Goal: Task Accomplishment & Management: Complete application form

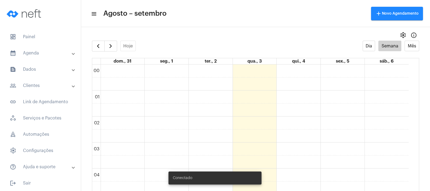
scroll to position [350, 0]
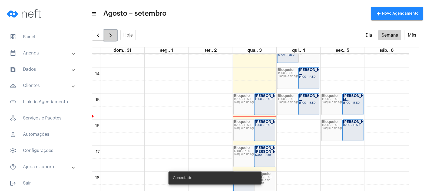
click at [112, 34] on span "button" at bounding box center [110, 35] width 6 height 6
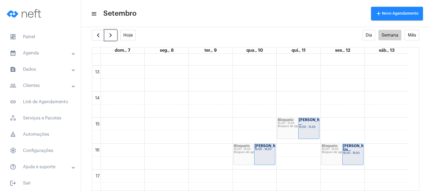
scroll to position [330, 0]
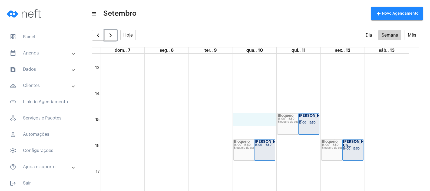
click at [255, 120] on div "00 01 02 03 04 05 06 07 08 09 10 11 12 13 14 15 16 17 18 19 20 21 22 23 Bloquei…" at bounding box center [250, 35] width 317 height 624
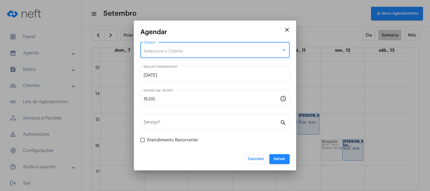
click at [199, 49] on div "Selecione o Cliente" at bounding box center [213, 51] width 138 height 5
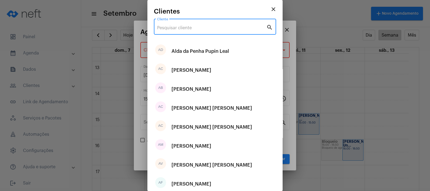
click at [206, 28] on input "Cliente" at bounding box center [211, 27] width 109 height 5
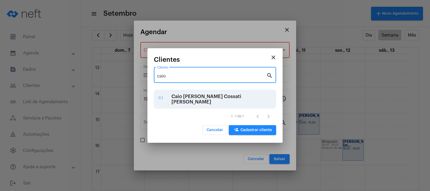
type input "caio"
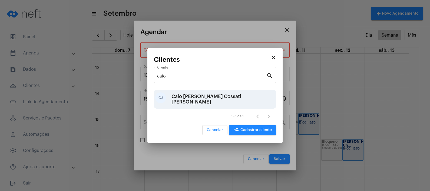
click at [202, 99] on div "Caio [PERSON_NAME] Cossati [PERSON_NAME]" at bounding box center [223, 99] width 103 height 16
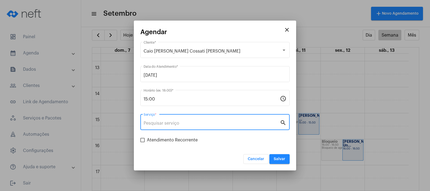
click at [202, 121] on input "Serviço *" at bounding box center [212, 123] width 136 height 5
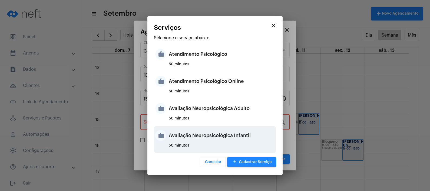
click at [205, 135] on div "Avaliação Neuropsicológica Infantil" at bounding box center [222, 135] width 106 height 16
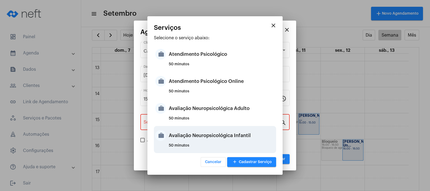
type input "Avaliação Neuropsicológica Infantil"
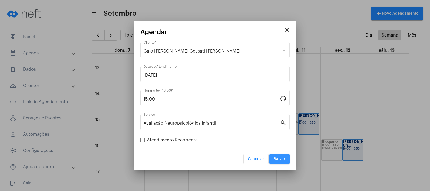
click at [279, 155] on button "Salvar" at bounding box center [280, 159] width 20 height 10
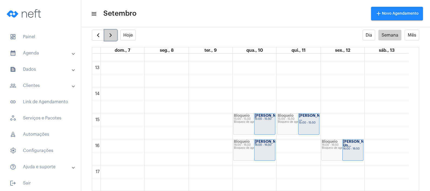
click at [114, 37] on button "button" at bounding box center [111, 35] width 13 height 11
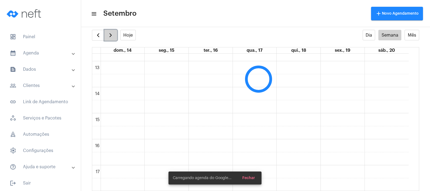
scroll to position [156, 0]
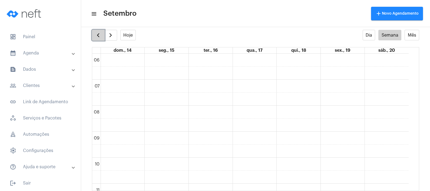
click at [95, 34] on span "button" at bounding box center [98, 35] width 6 height 6
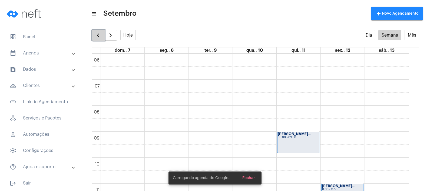
click at [95, 34] on span "button" at bounding box center [98, 35] width 6 height 6
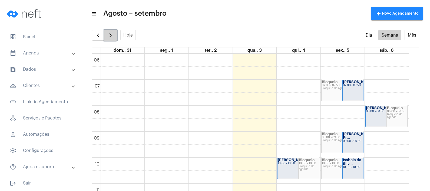
click at [109, 35] on span "button" at bounding box center [110, 35] width 6 height 6
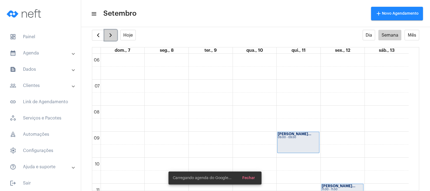
click at [109, 35] on span "button" at bounding box center [110, 35] width 6 height 6
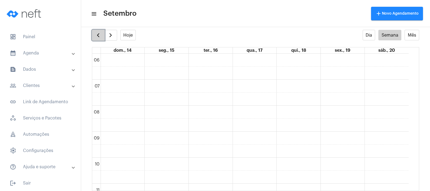
click at [99, 35] on span "button" at bounding box center [98, 35] width 6 height 6
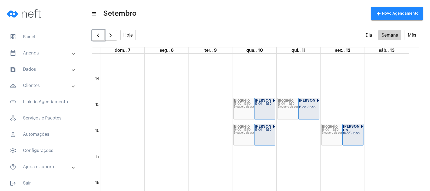
scroll to position [348, 0]
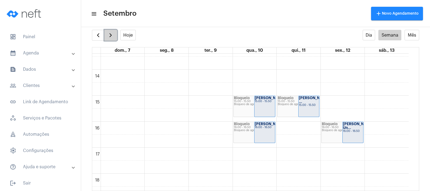
click at [111, 36] on span "button" at bounding box center [110, 35] width 6 height 6
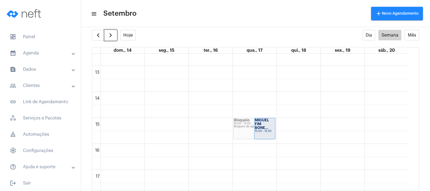
scroll to position [327, 0]
click at [100, 31] on button "button" at bounding box center [98, 35] width 13 height 11
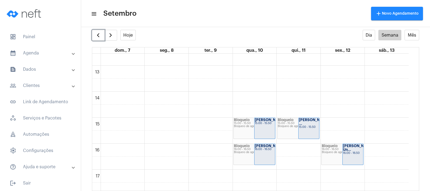
scroll to position [341, 0]
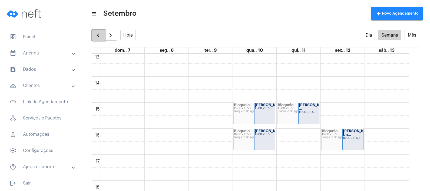
click at [99, 35] on span "button" at bounding box center [98, 35] width 6 height 6
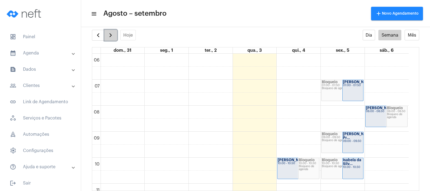
click at [113, 32] on span "button" at bounding box center [110, 35] width 6 height 6
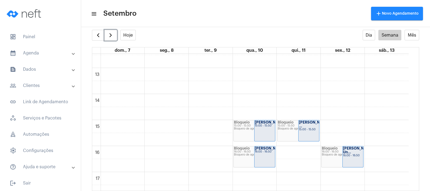
scroll to position [328, 0]
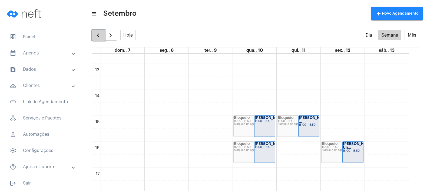
click at [98, 38] on span "button" at bounding box center [98, 35] width 6 height 6
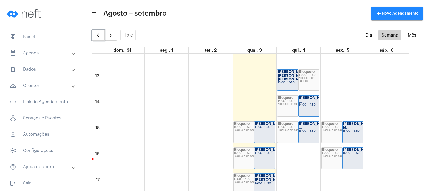
scroll to position [324, 0]
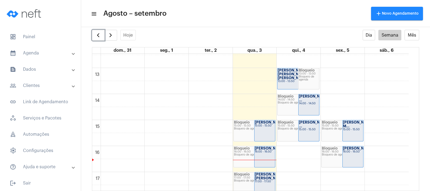
click at [337, 158] on div "Bloqueio 16:00 - 16:50 Bloqueio de agenda" at bounding box center [343, 156] width 42 height 21
click at [354, 161] on div "[PERSON_NAME]... 16:00 - 16:50" at bounding box center [353, 156] width 21 height 21
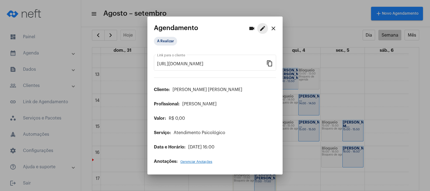
click at [264, 27] on mat-icon "edit" at bounding box center [263, 28] width 6 height 6
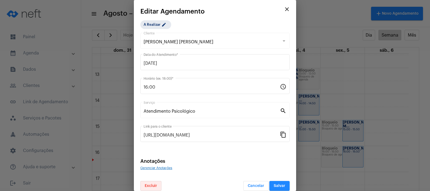
click at [151, 186] on span "Excluir" at bounding box center [151, 186] width 12 height 4
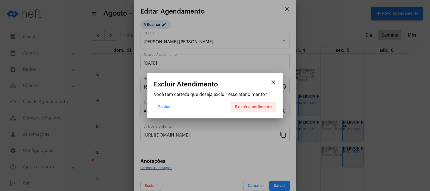
click at [258, 108] on span "Excluir atendimento" at bounding box center [253, 107] width 37 height 4
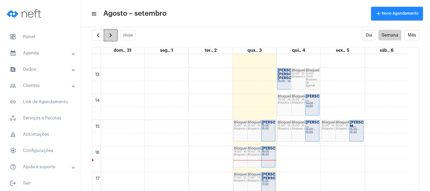
click at [109, 37] on span "button" at bounding box center [110, 35] width 6 height 6
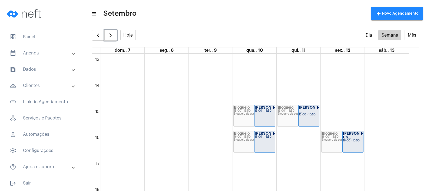
scroll to position [341, 0]
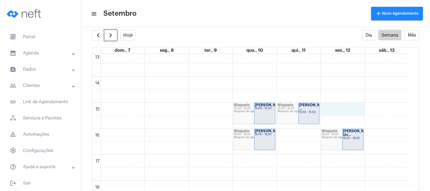
click at [332, 111] on div "00 01 02 03 04 05 06 07 08 09 10 11 12 13 14 15 16 17 18 19 20 21 22 23 Bloquei…" at bounding box center [250, 25] width 317 height 624
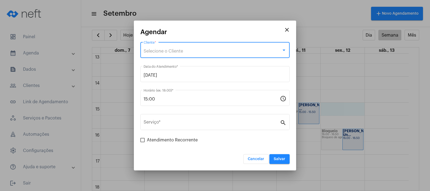
click at [190, 49] on div "Selecione o Cliente" at bounding box center [213, 51] width 138 height 5
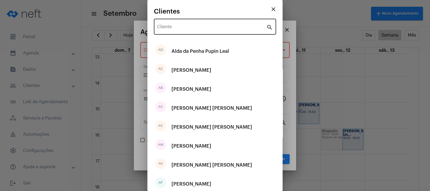
click at [199, 31] on div "Cliente" at bounding box center [211, 26] width 109 height 17
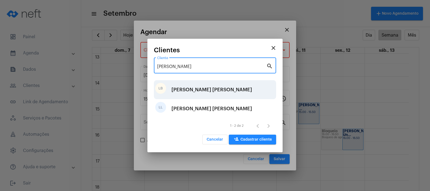
type input "[PERSON_NAME]"
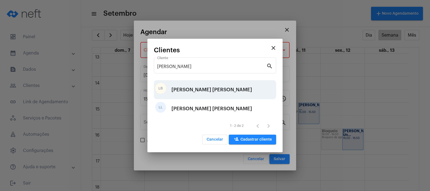
click at [193, 91] on div "[PERSON_NAME] [PERSON_NAME]" at bounding box center [212, 89] width 81 height 16
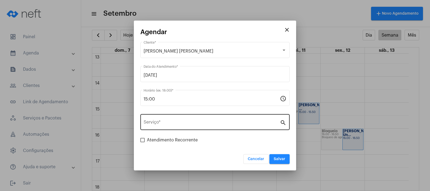
click at [199, 127] on div "Serviço *" at bounding box center [212, 121] width 136 height 17
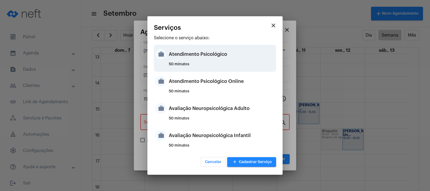
click at [241, 62] on div "Atendimento Psicológico" at bounding box center [222, 54] width 106 height 16
type input "Atendimento Psicológico"
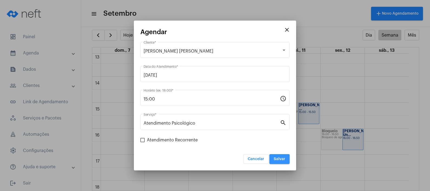
click at [284, 156] on button "Salvar" at bounding box center [280, 159] width 20 height 10
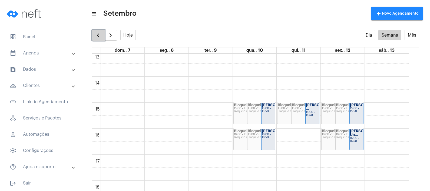
click at [99, 35] on span "button" at bounding box center [98, 35] width 6 height 6
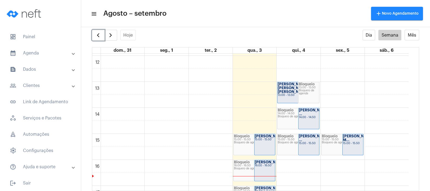
scroll to position [319, 0]
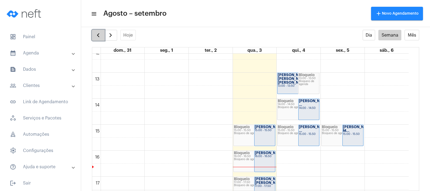
click at [98, 32] on span "button" at bounding box center [98, 35] width 6 height 6
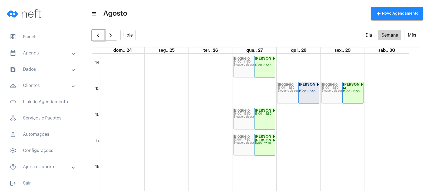
scroll to position [365, 0]
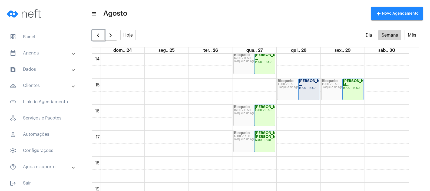
click at [300, 90] on div "15:00 - 15:50" at bounding box center [309, 88] width 20 height 3
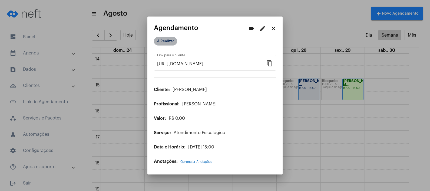
click at [168, 43] on mat-chip "A Realizar" at bounding box center [165, 41] width 23 height 9
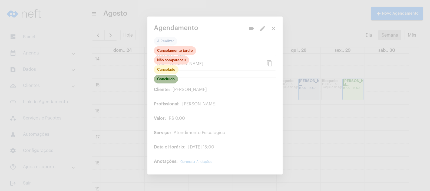
click at [168, 80] on mat-chip "Concluído" at bounding box center [166, 79] width 24 height 9
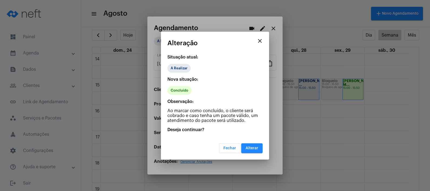
click at [254, 152] on button "Alterar" at bounding box center [252, 148] width 21 height 10
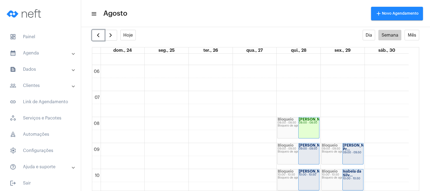
scroll to position [138, 0]
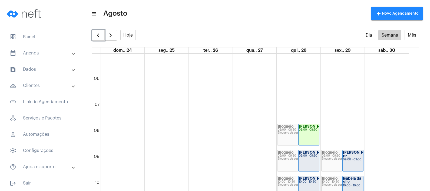
click at [314, 154] on strong "[PERSON_NAME]..." at bounding box center [316, 153] width 34 height 4
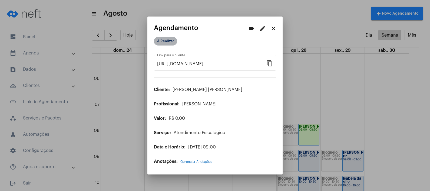
click at [166, 42] on mat-chip "A Realizar" at bounding box center [165, 41] width 23 height 9
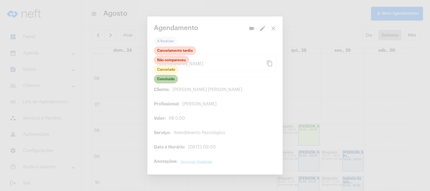
click at [167, 80] on mat-chip "Concluído" at bounding box center [166, 79] width 24 height 9
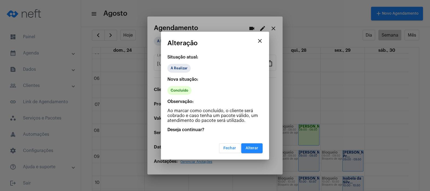
click at [250, 143] on button "Alterar" at bounding box center [252, 148] width 21 height 10
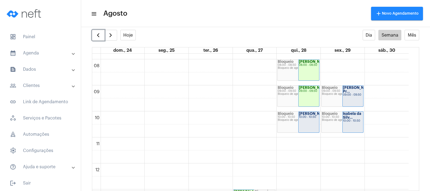
scroll to position [217, 0]
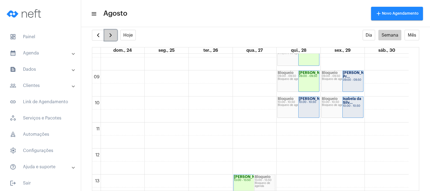
click at [112, 33] on span "button" at bounding box center [110, 35] width 6 height 6
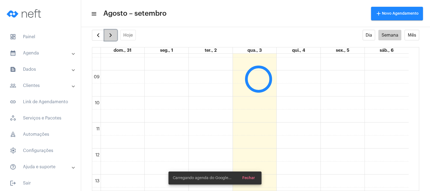
scroll to position [156, 0]
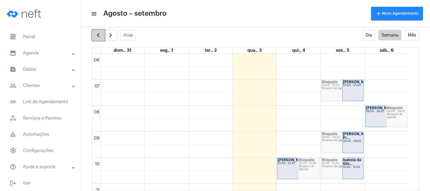
click at [99, 36] on span "button" at bounding box center [98, 35] width 6 height 6
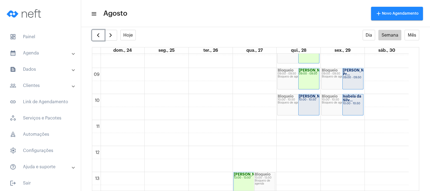
scroll to position [217, 0]
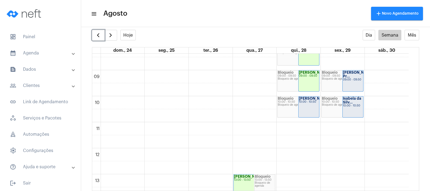
click at [298, 106] on div "Bloqueio 10:00 - 10:50 Bloqueio de agenda" at bounding box center [299, 106] width 42 height 21
click at [307, 107] on div "[PERSON_NAME] 10:00 - 10:50" at bounding box center [309, 106] width 21 height 21
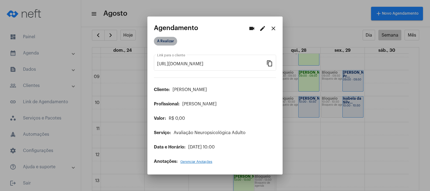
click at [168, 41] on mat-chip "A Realizar" at bounding box center [165, 41] width 23 height 9
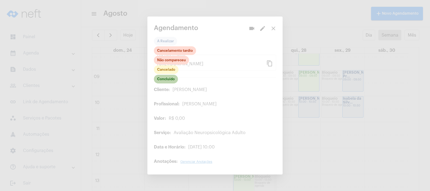
click at [168, 80] on mat-chip "Concluído" at bounding box center [166, 79] width 24 height 9
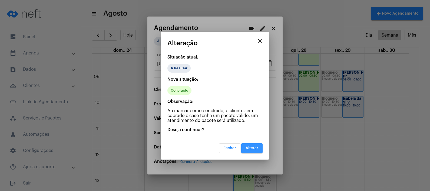
click at [251, 145] on button "Alterar" at bounding box center [252, 148] width 21 height 10
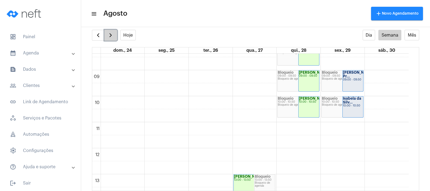
click at [113, 40] on button "button" at bounding box center [111, 35] width 13 height 11
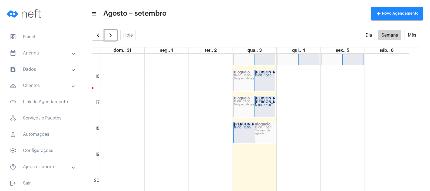
scroll to position [410, 0]
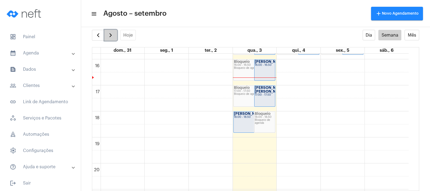
click at [115, 37] on button "button" at bounding box center [111, 35] width 13 height 11
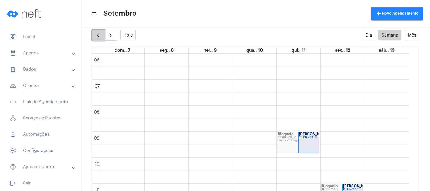
click at [96, 38] on span "button" at bounding box center [98, 35] width 6 height 6
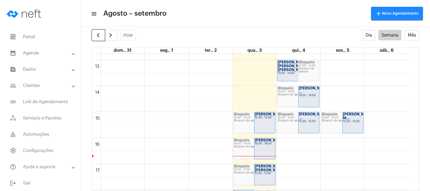
scroll to position [335, 0]
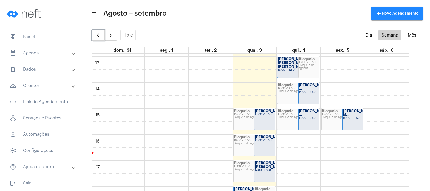
click at [258, 113] on strong "[PERSON_NAME]..." at bounding box center [272, 111] width 34 height 4
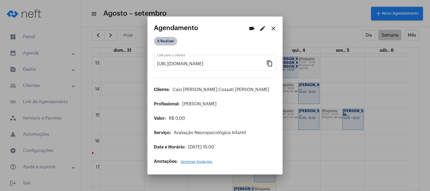
click at [162, 41] on mat-chip "A Realizar" at bounding box center [165, 41] width 23 height 9
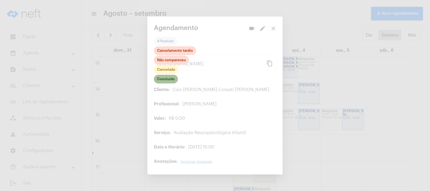
click at [164, 82] on mat-chip "Concluído" at bounding box center [166, 79] width 24 height 9
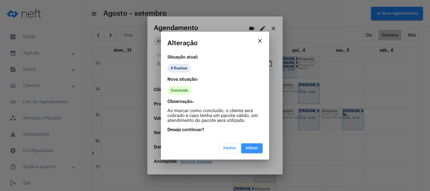
click at [253, 145] on button "Alterar" at bounding box center [252, 148] width 21 height 10
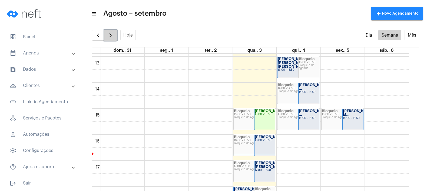
click at [112, 30] on button "button" at bounding box center [111, 35] width 13 height 11
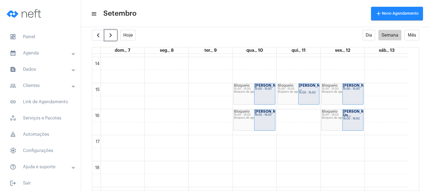
scroll to position [367, 0]
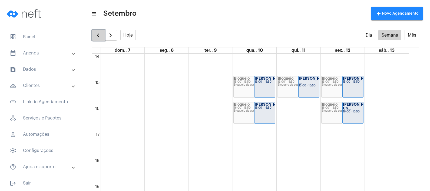
click at [100, 35] on span "button" at bounding box center [98, 35] width 6 height 6
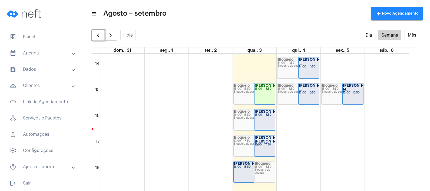
scroll to position [361, 0]
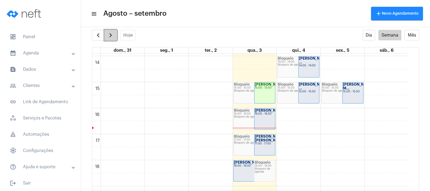
click at [110, 36] on span "button" at bounding box center [110, 35] width 6 height 6
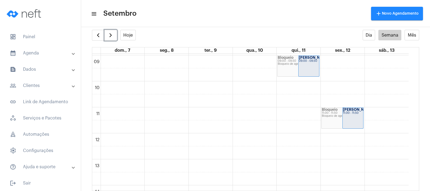
scroll to position [227, 0]
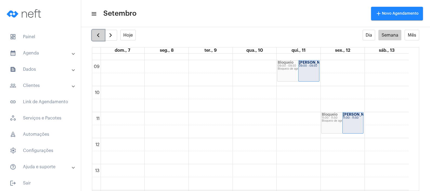
click at [96, 34] on span "button" at bounding box center [98, 35] width 6 height 6
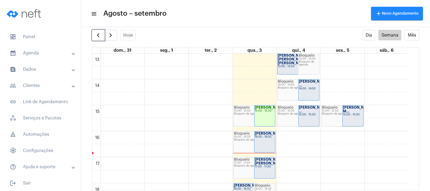
scroll to position [341, 0]
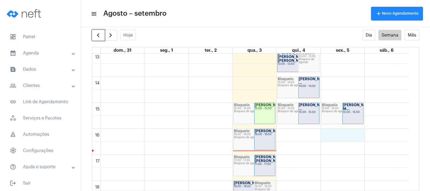
click at [354, 135] on div "00 01 02 03 04 05 06 07 08 09 10 11 12 13 14 15 16 17 18 19 20 21 22 23 Bloquei…" at bounding box center [250, 25] width 317 height 624
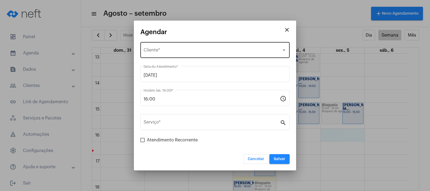
click at [238, 54] on div "Selecione o Cliente Cliente *" at bounding box center [215, 49] width 143 height 17
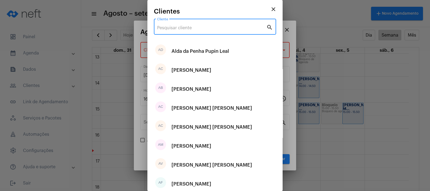
click at [219, 29] on input "Cliente" at bounding box center [211, 27] width 109 height 5
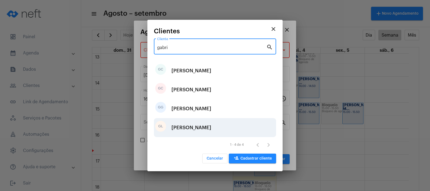
type input "gabri"
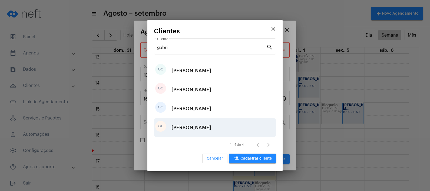
click at [207, 131] on div "[PERSON_NAME]" at bounding box center [192, 127] width 40 height 16
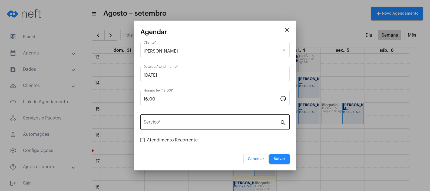
click at [198, 126] on div "Serviço *" at bounding box center [212, 121] width 136 height 17
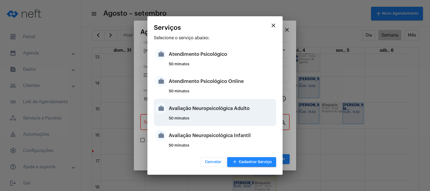
click at [245, 114] on div "Avaliação Neuropsicológica Adulto" at bounding box center [222, 108] width 106 height 16
type input "Avaliação Neuropsicológica Adulto"
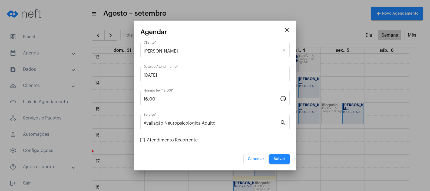
click at [206, 152] on div "Cancelar Salvar" at bounding box center [215, 155] width 149 height 17
click at [286, 159] on span "Salvar" at bounding box center [280, 159] width 12 height 4
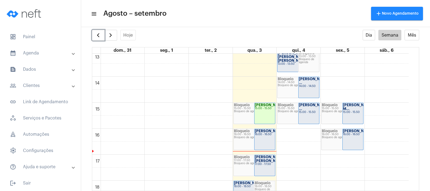
click at [357, 141] on div "[PERSON_NAME]... 16:00 - 16:50" at bounding box center [353, 139] width 21 height 21
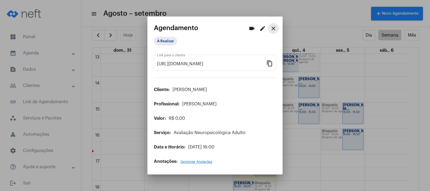
click at [271, 30] on mat-icon "close" at bounding box center [273, 28] width 6 height 6
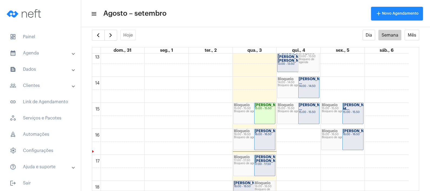
click at [45, 57] on mat-expansion-panel-header "calendar_month_outlined Agenda" at bounding box center [42, 53] width 78 height 13
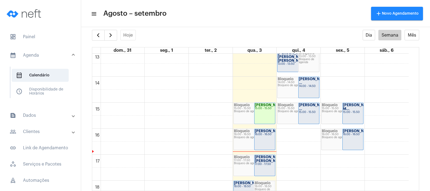
click at [42, 115] on mat-panel-title "text_snippet_outlined Dados" at bounding box center [41, 115] width 63 height 6
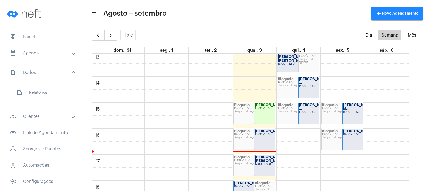
click at [42, 115] on mat-panel-title "people_outline Clientes" at bounding box center [41, 116] width 63 height 6
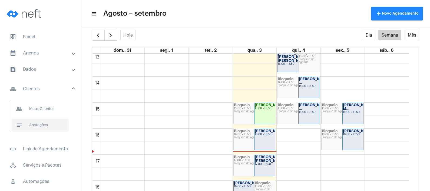
click at [45, 120] on span "notes Anotações" at bounding box center [40, 125] width 57 height 13
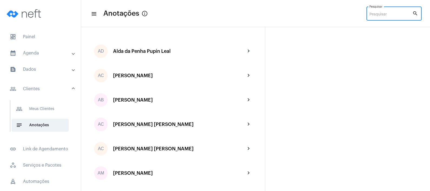
click at [381, 14] on input "Pesquisar" at bounding box center [391, 14] width 43 height 4
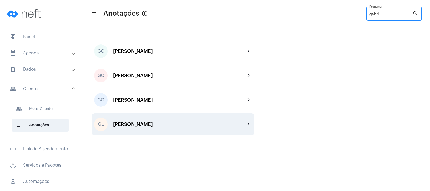
type input "gabri"
click at [182, 124] on div "[PERSON_NAME]" at bounding box center [179, 124] width 133 height 5
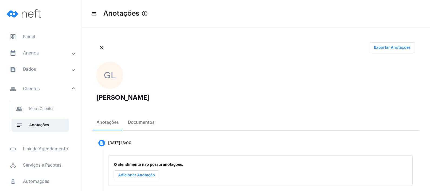
click at [66, 52] on mat-panel-title "calendar_month_outlined Agenda" at bounding box center [41, 53] width 63 height 6
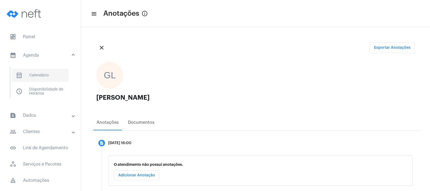
click at [57, 70] on span "calendar_month_outlined Calendário" at bounding box center [40, 75] width 57 height 13
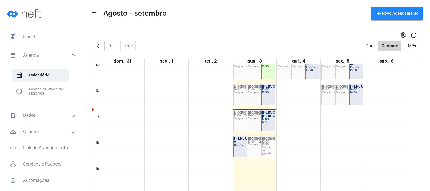
scroll to position [397, 0]
click at [45, 130] on mat-panel-title "people_outline Clientes" at bounding box center [41, 131] width 63 height 6
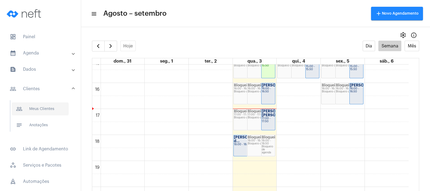
click at [53, 110] on span "people_outline Meus Clientes" at bounding box center [40, 108] width 57 height 13
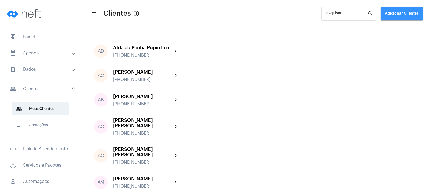
click at [397, 12] on span "Adicionar Clientes" at bounding box center [402, 14] width 34 height 4
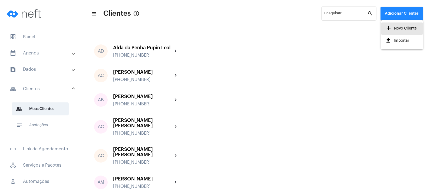
click at [393, 27] on span "add Novo Cliente" at bounding box center [401, 29] width 31 height 10
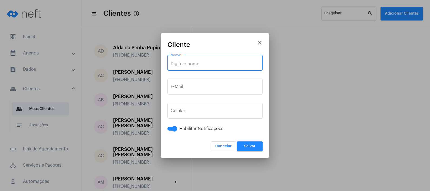
click at [212, 64] on input "Nome *" at bounding box center [215, 63] width 89 height 5
paste input "Iury bonizioli [PERSON_NAME]"
click at [182, 64] on input "Iury bonizioli [PERSON_NAME]" at bounding box center [215, 63] width 89 height 5
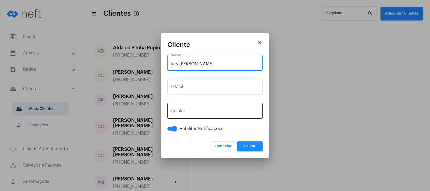
type input "Iury [PERSON_NAME]"
click at [196, 110] on input "tel" at bounding box center [215, 111] width 89 height 5
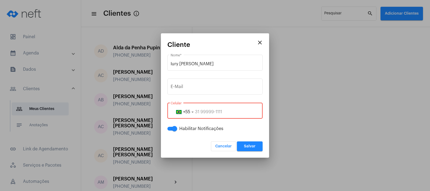
paste input "28999693432"
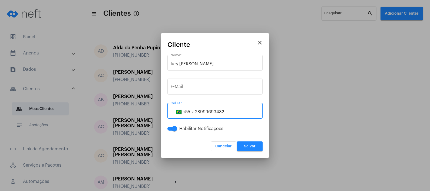
type input "28999693432"
click at [249, 147] on span "Salvar" at bounding box center [250, 146] width 12 height 4
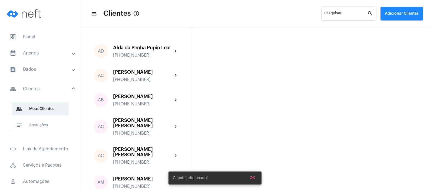
click at [48, 50] on mat-panel-title "calendar_month_outlined Agenda" at bounding box center [41, 53] width 63 height 6
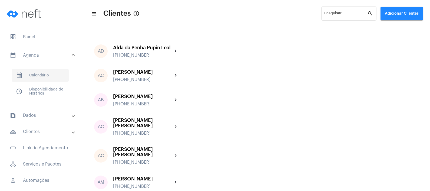
click at [48, 81] on span "calendar_month_outlined Calendário" at bounding box center [40, 75] width 57 height 13
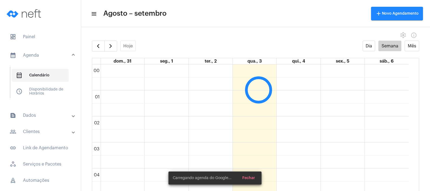
scroll to position [156, 0]
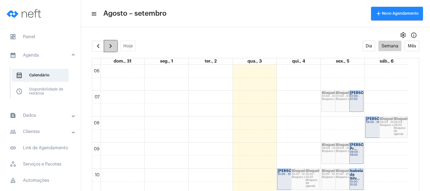
click at [109, 48] on span "button" at bounding box center [110, 46] width 6 height 6
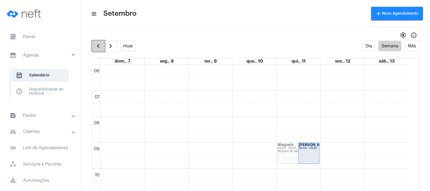
click at [96, 48] on span "button" at bounding box center [98, 46] width 6 height 6
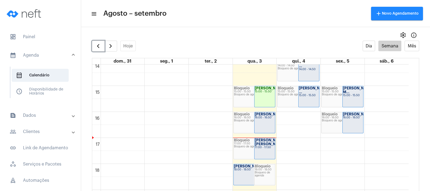
scroll to position [372, 0]
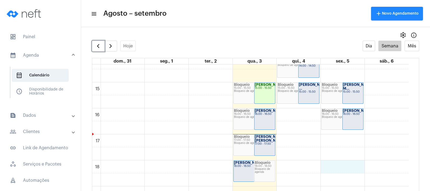
click at [349, 169] on div "00 01 02 03 04 05 06 07 08 09 10 11 12 13 14 15 16 17 18 19 20 21 22 23 Bloquei…" at bounding box center [250, 4] width 317 height 624
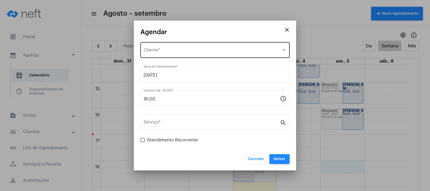
click at [206, 48] on div "Selecione o Cliente Cliente *" at bounding box center [215, 49] width 143 height 17
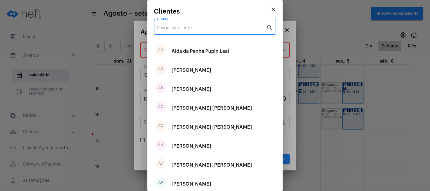
click at [197, 26] on input "Cliente" at bounding box center [211, 27] width 109 height 5
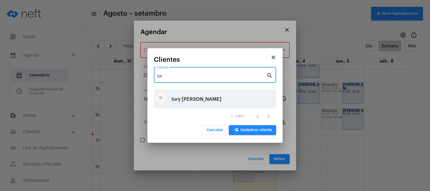
type input "iur"
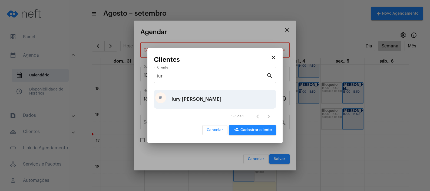
click at [190, 100] on div "Iury [PERSON_NAME]" at bounding box center [197, 99] width 50 height 16
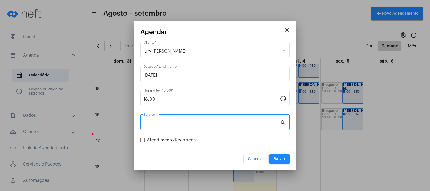
click at [191, 125] on input "Serviço *" at bounding box center [212, 123] width 136 height 5
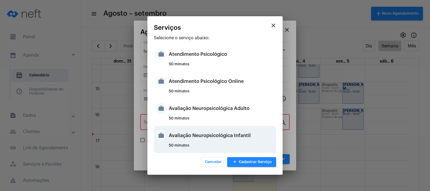
click at [192, 139] on div "Avaliação Neuropsicológica Infantil" at bounding box center [222, 135] width 106 height 16
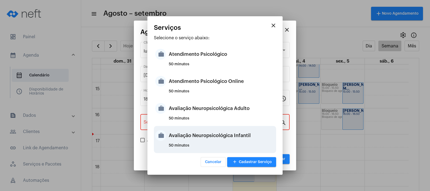
type input "Avaliação Neuropsicológica Infantil"
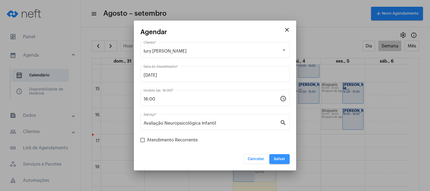
click at [285, 159] on span "Salvar" at bounding box center [280, 159] width 12 height 4
